Goal: Information Seeking & Learning: Learn about a topic

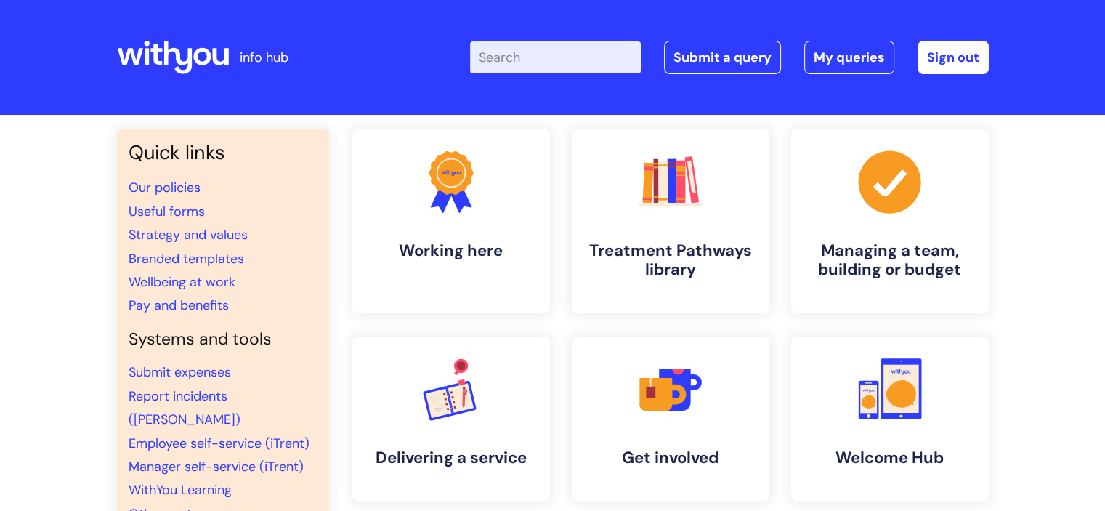
click at [550, 65] on input "Enter your search term here..." at bounding box center [555, 57] width 171 height 32
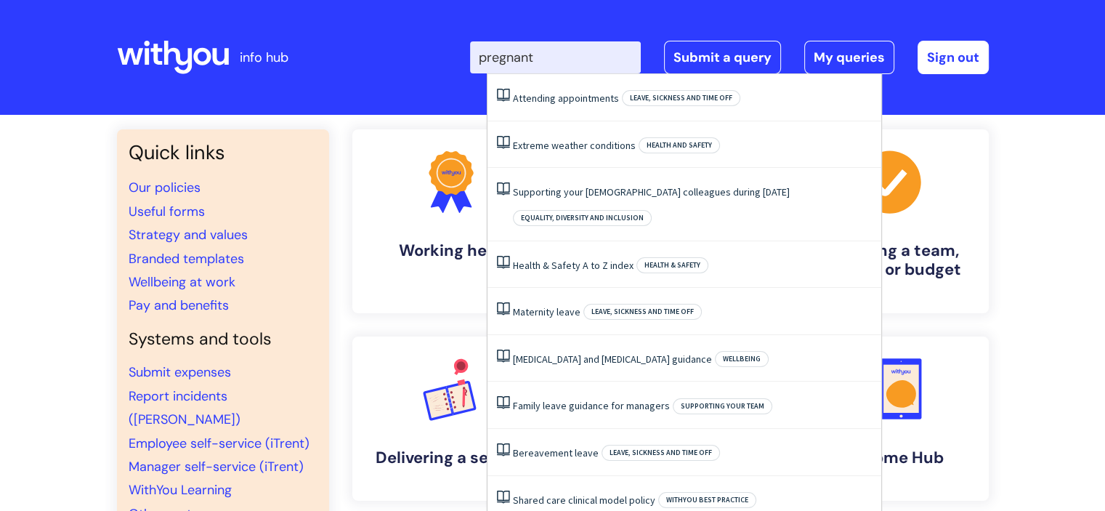
type input "pregnant"
click button "Search" at bounding box center [0, 0] width 0 height 0
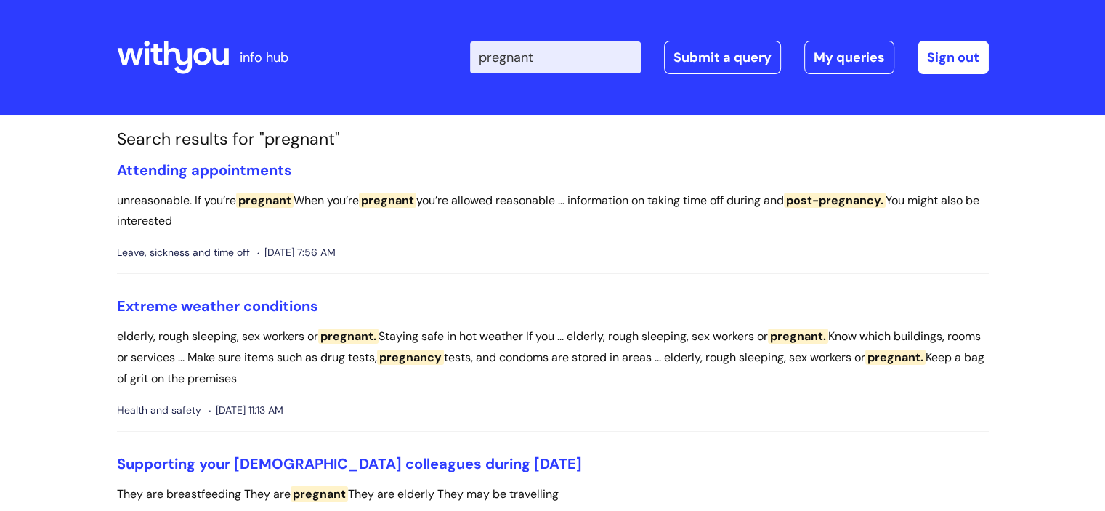
click at [554, 58] on input "pregnant" at bounding box center [555, 57] width 171 height 32
type input "p"
type input "triggers"
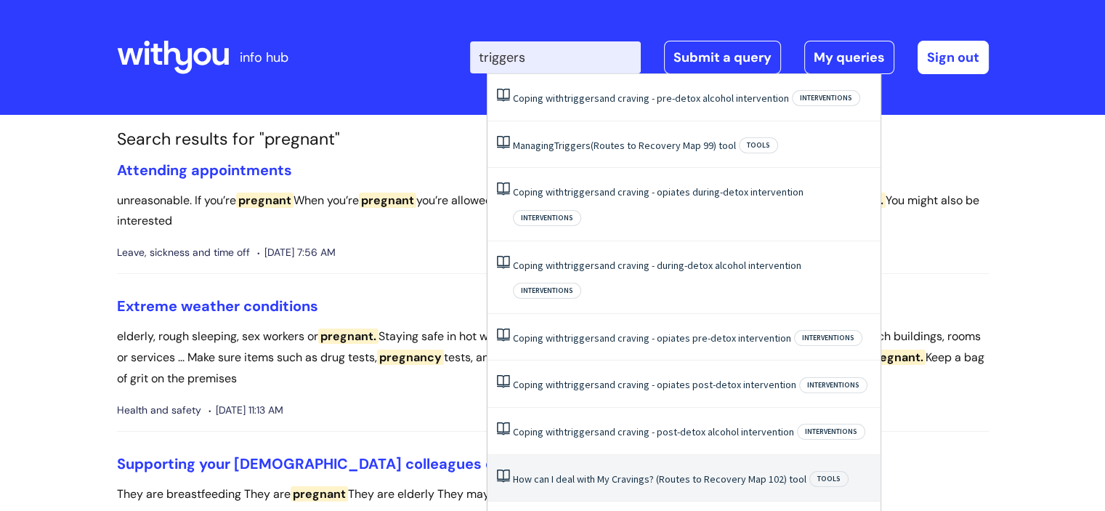
click at [701, 455] on li "How can I deal with My Cravings? (Routes to Recovery Map 102) tool Tools" at bounding box center [684, 478] width 393 height 47
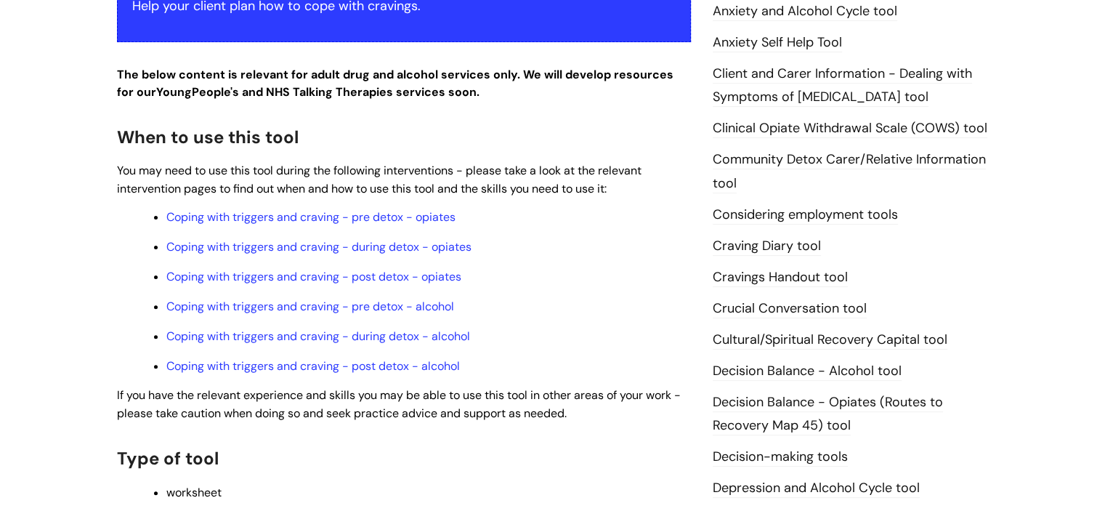
scroll to position [405, 0]
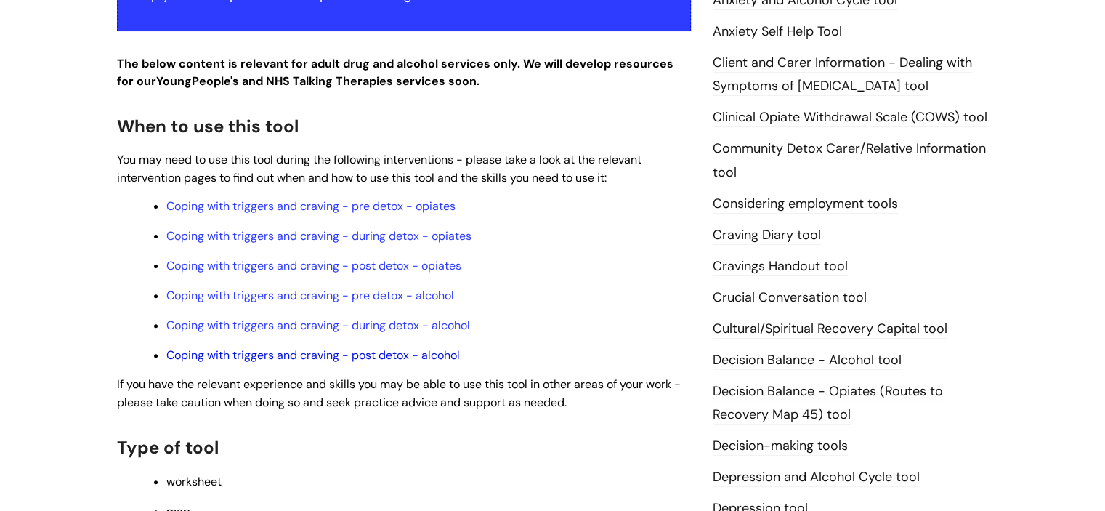
click at [376, 357] on link "Coping with triggers and craving - post detox - alcohol" at bounding box center [313, 354] width 294 height 15
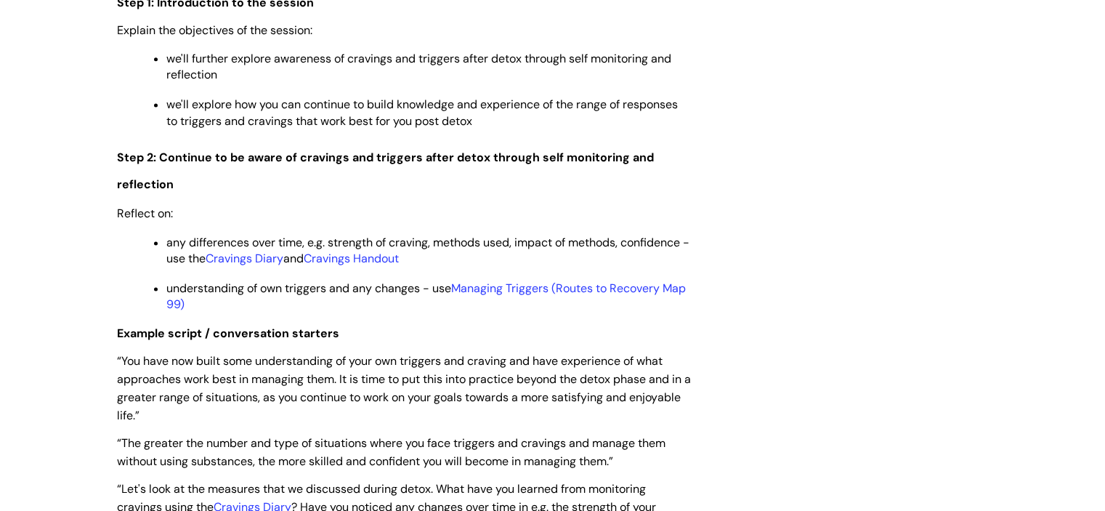
scroll to position [2018, 0]
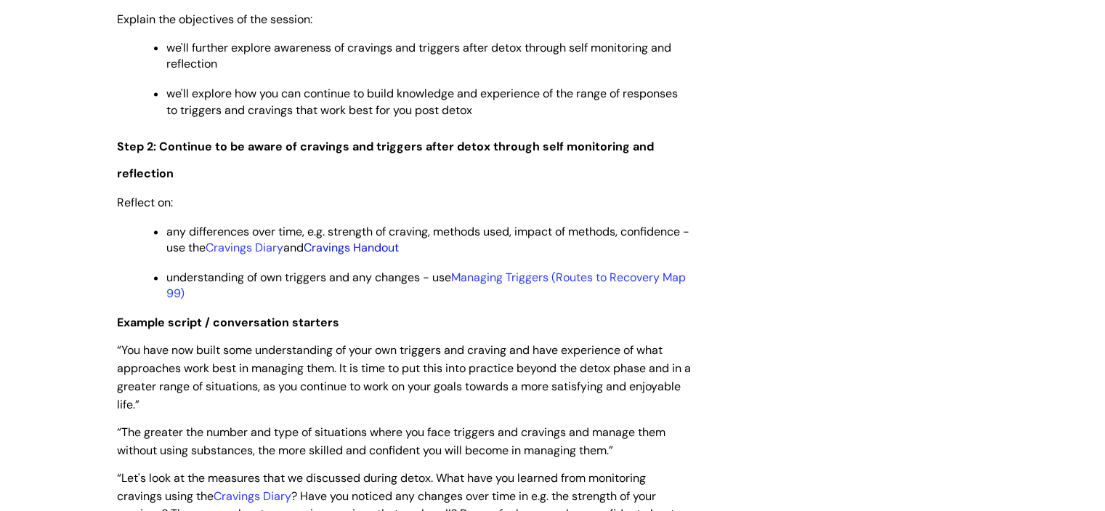
click at [398, 255] on link "Cravings Handout" at bounding box center [351, 247] width 95 height 15
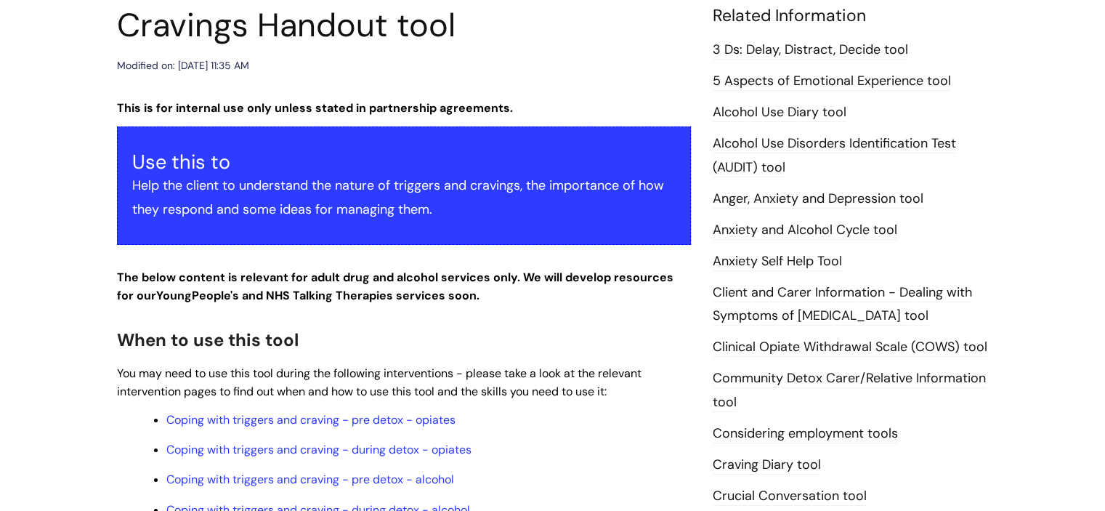
scroll to position [180, 0]
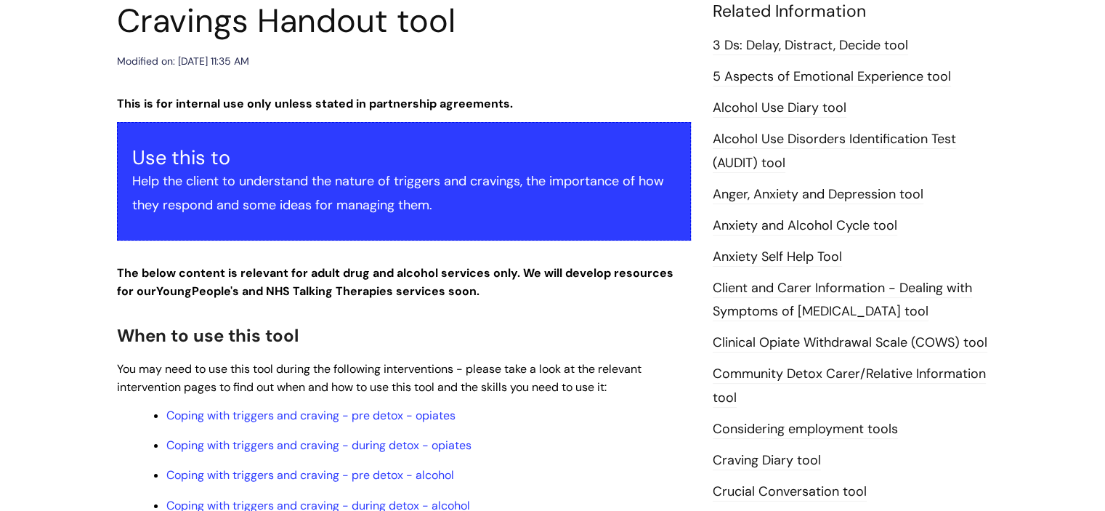
click at [913, 78] on link "5 Aspects of Emotional Experience tool" at bounding box center [832, 77] width 238 height 19
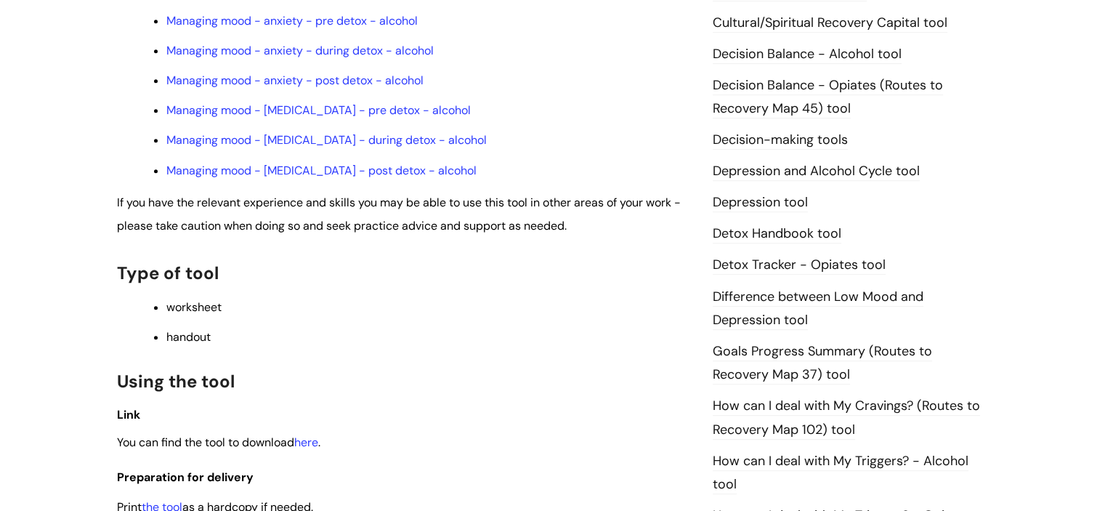
scroll to position [688, 0]
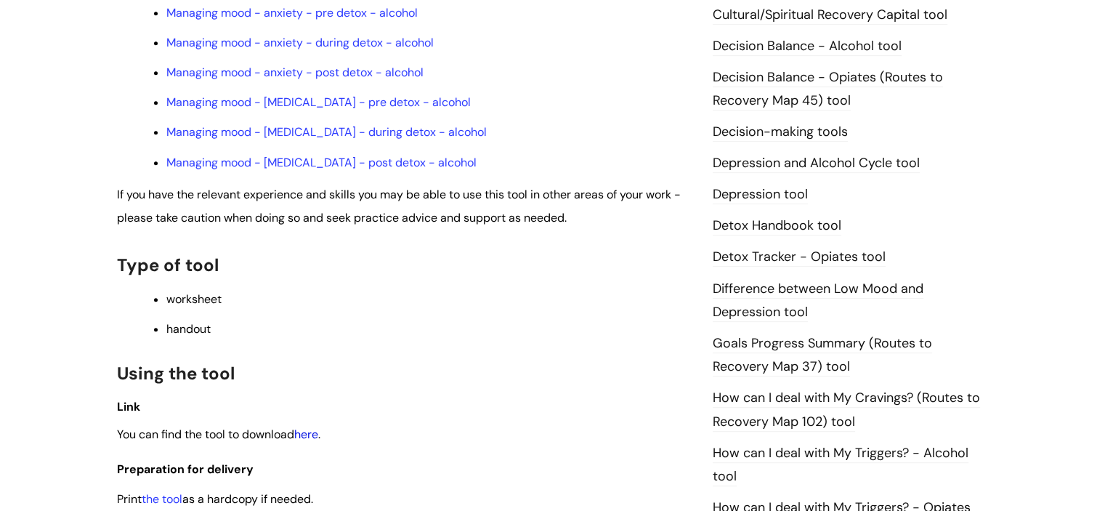
click at [309, 442] on link "here" at bounding box center [306, 433] width 24 height 15
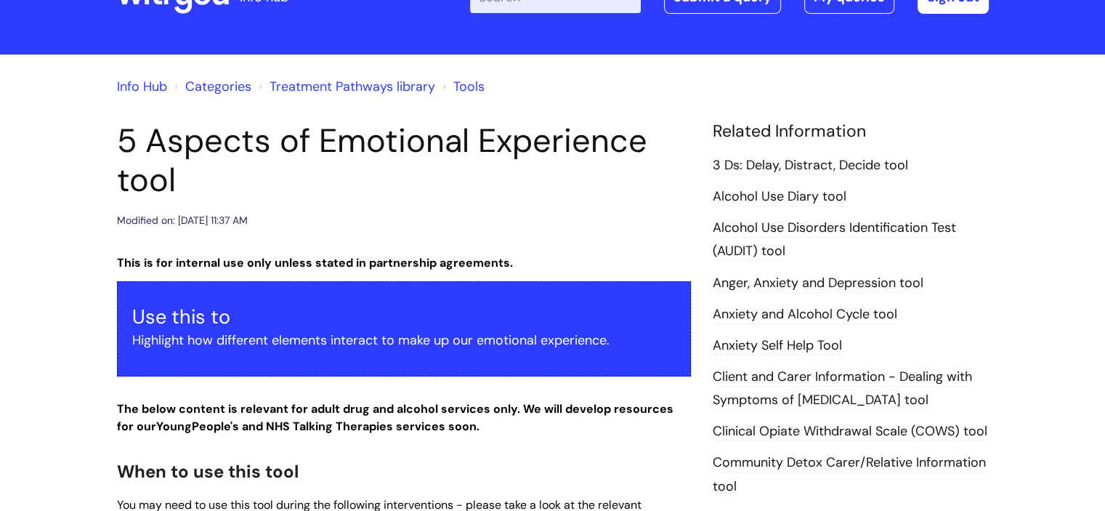
scroll to position [66, 0]
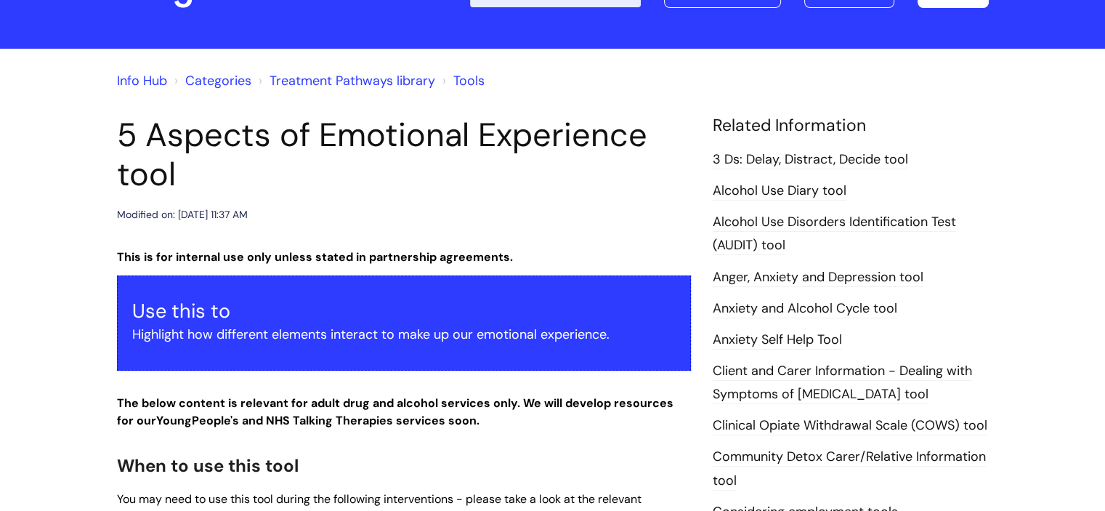
click at [471, 78] on link "Tools" at bounding box center [468, 80] width 31 height 17
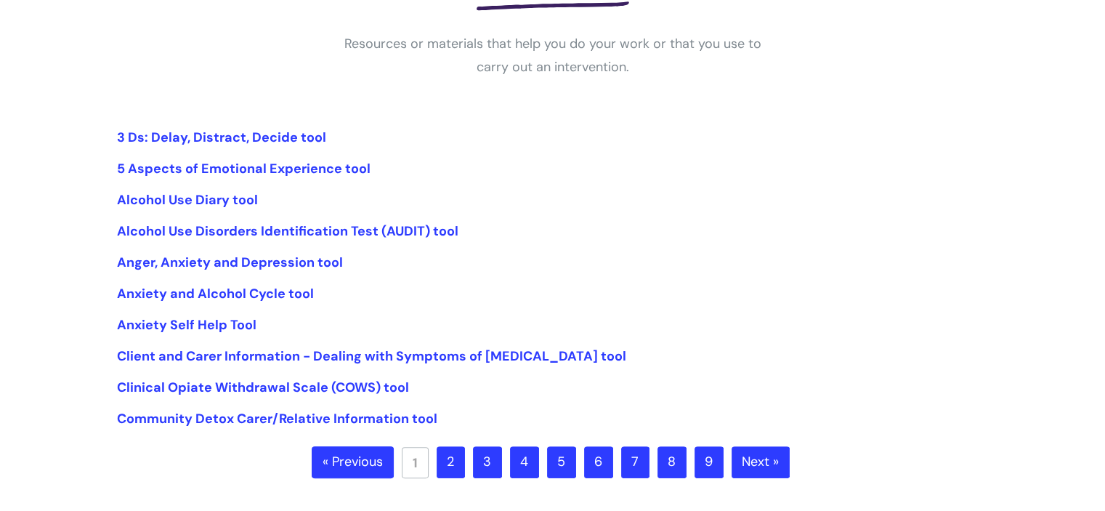
scroll to position [287, 0]
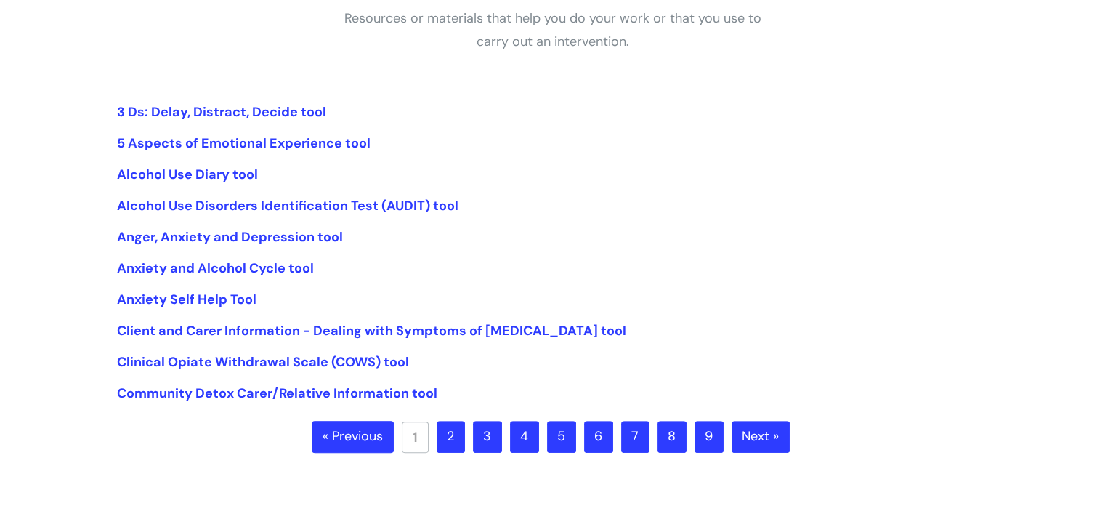
click at [448, 436] on link "2" at bounding box center [451, 437] width 28 height 32
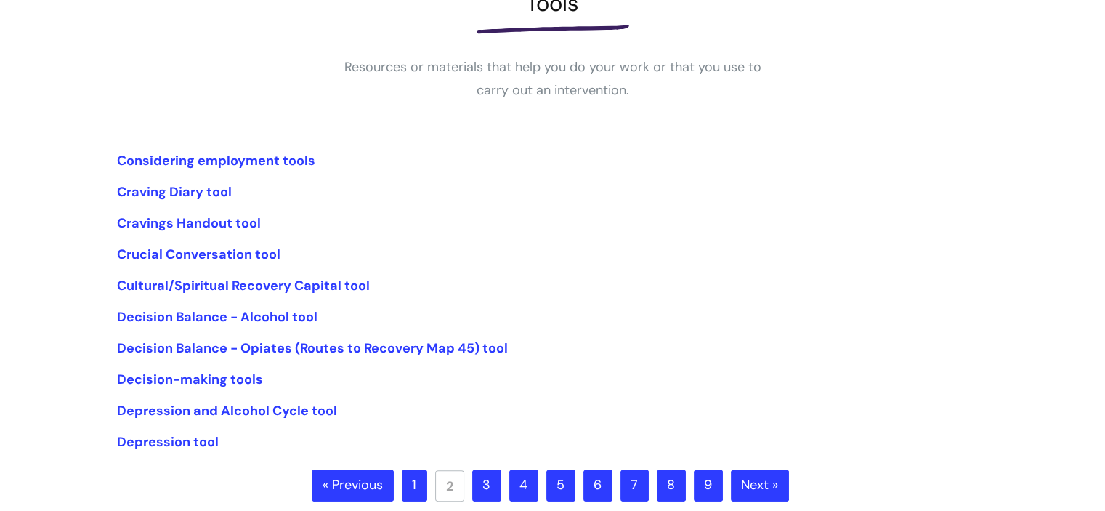
scroll to position [246, 0]
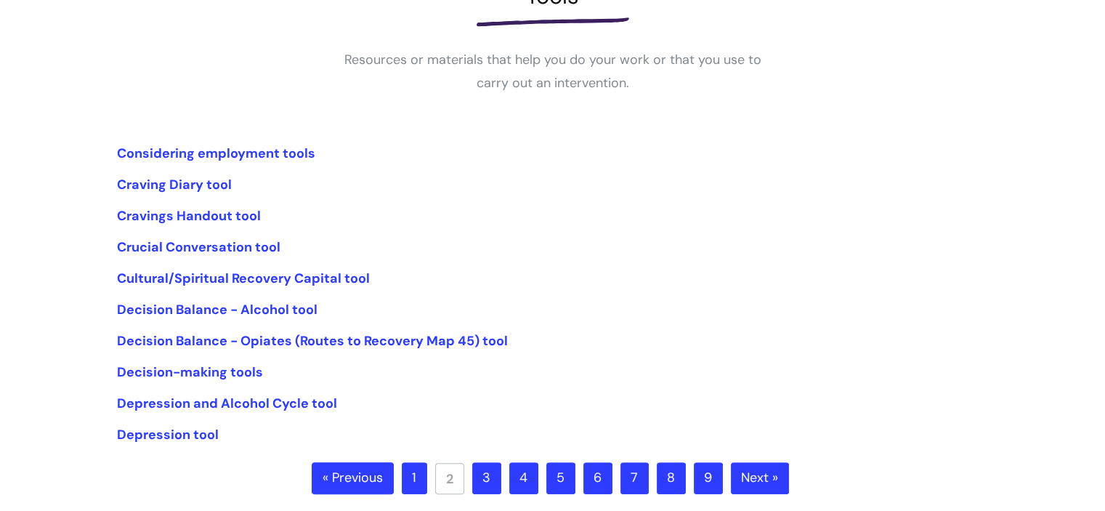
click at [488, 476] on link "3" at bounding box center [486, 478] width 29 height 32
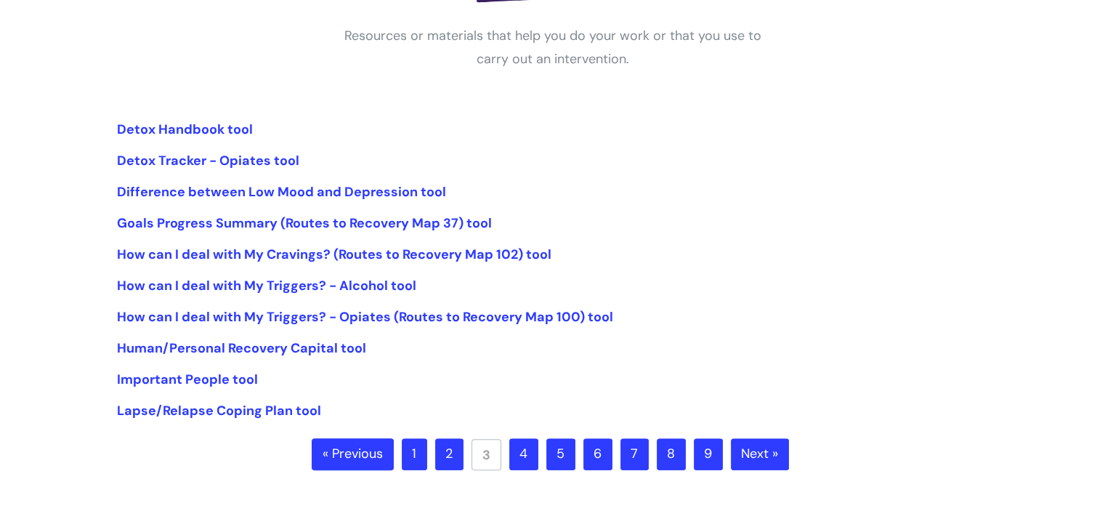
scroll to position [282, 0]
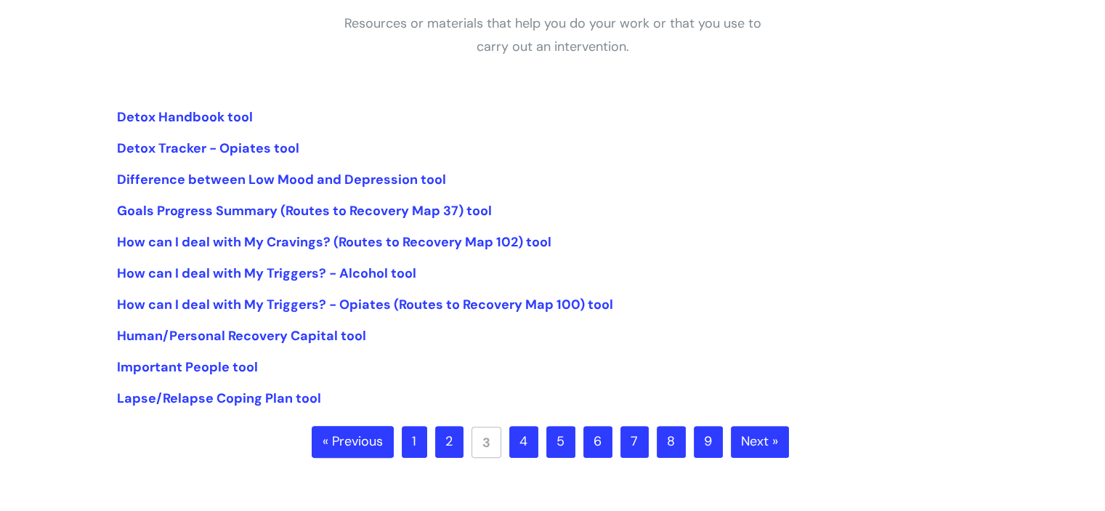
click at [523, 448] on link "4" at bounding box center [523, 442] width 29 height 32
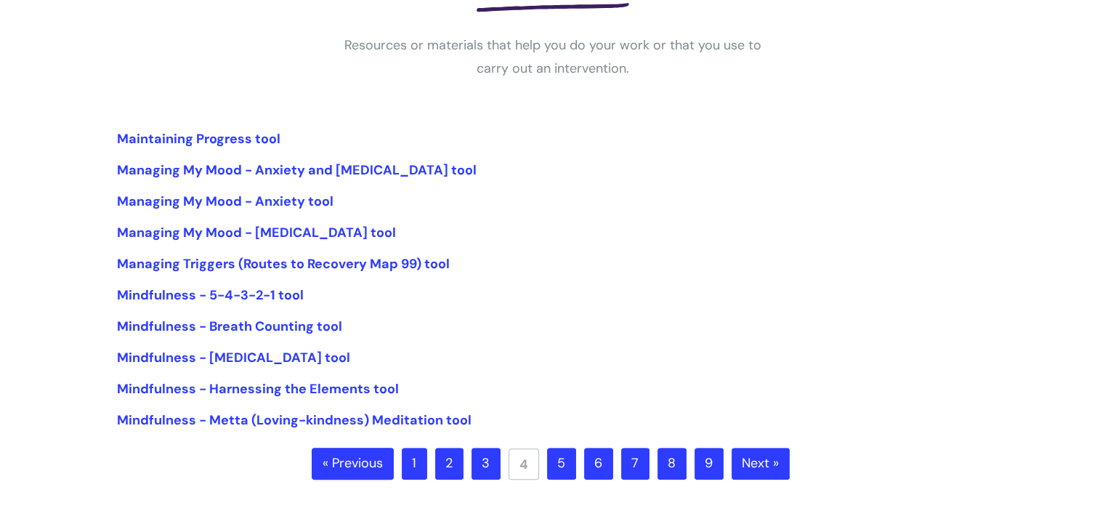
scroll to position [259, 0]
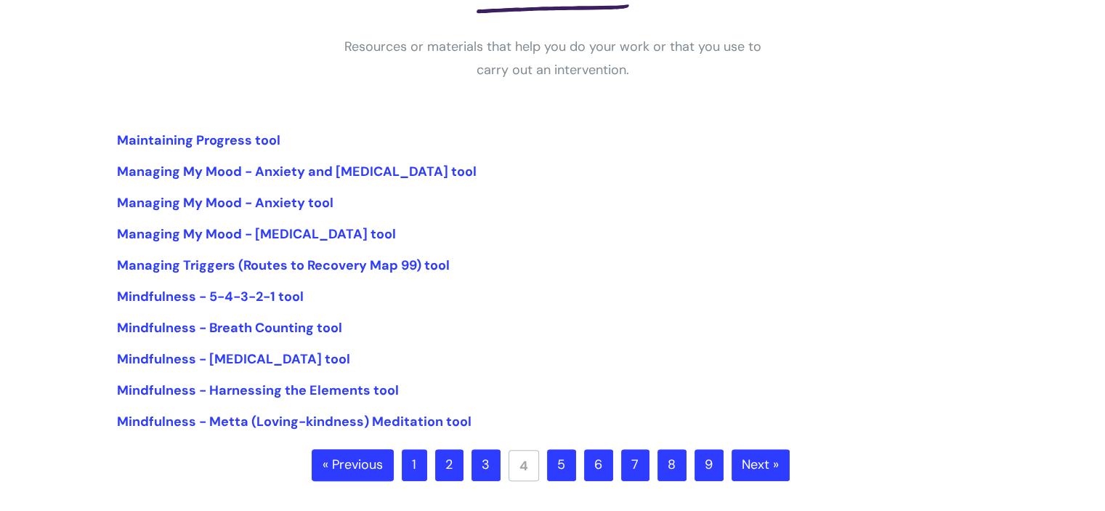
click at [556, 463] on link "5" at bounding box center [561, 465] width 29 height 32
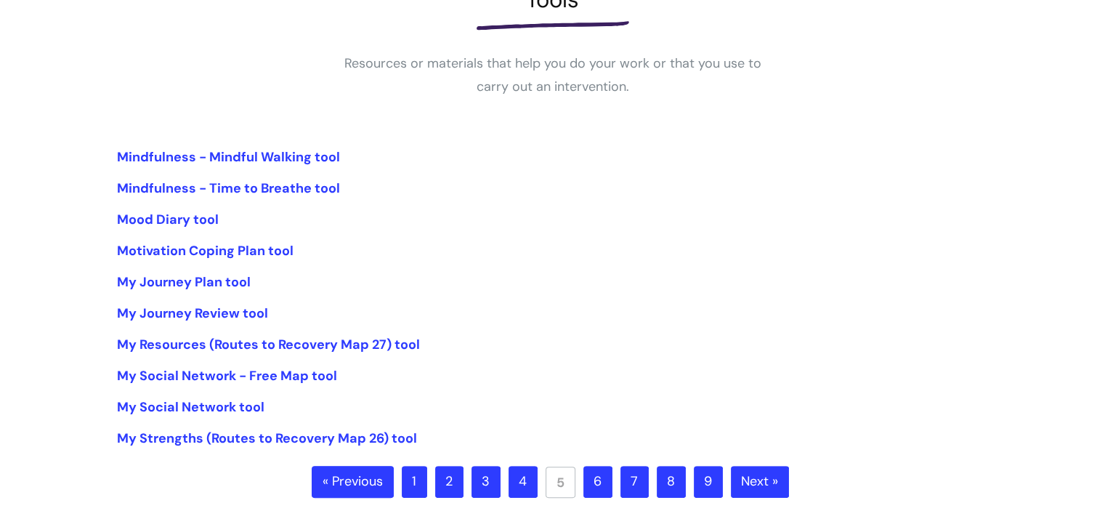
scroll to position [256, 0]
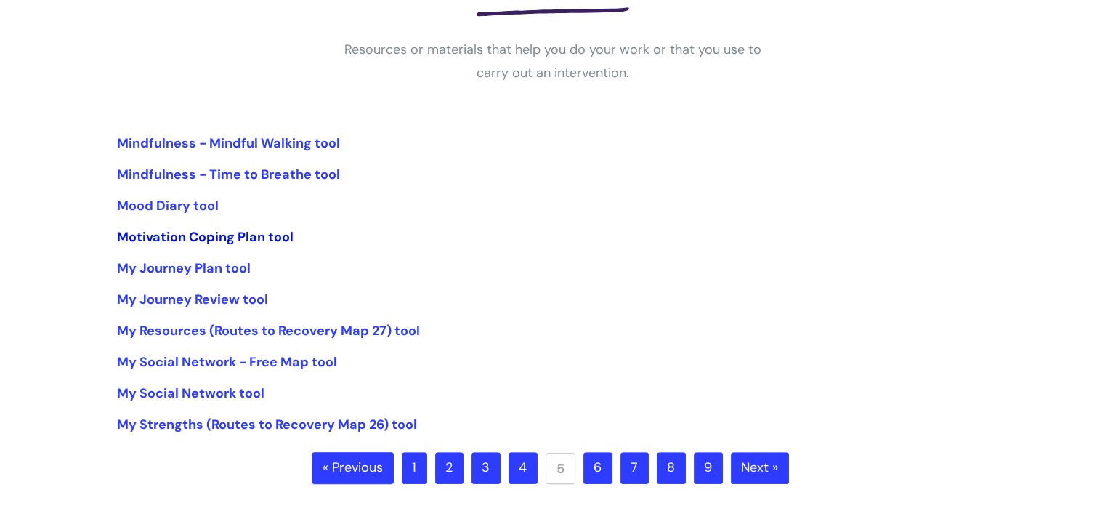
click at [224, 236] on link "Motivation Coping Plan tool" at bounding box center [205, 236] width 177 height 17
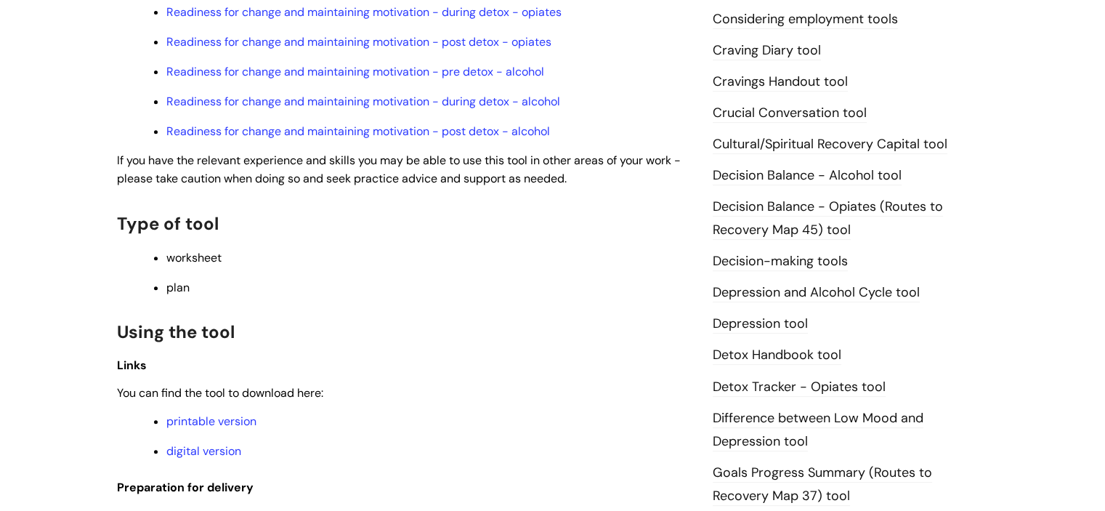
scroll to position [659, 0]
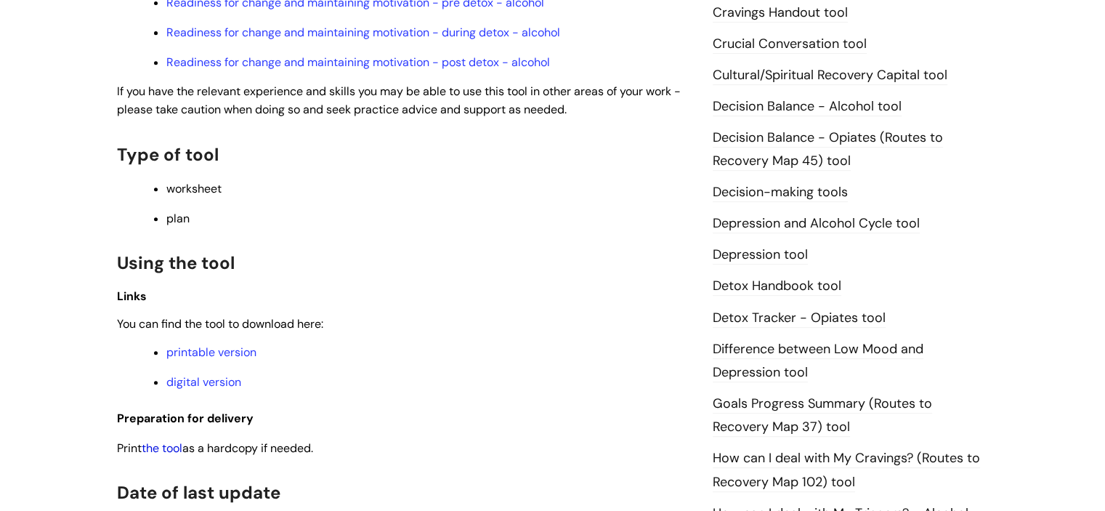
click at [158, 452] on link "the tool" at bounding box center [162, 447] width 41 height 15
